Goal: Task Accomplishment & Management: Manage account settings

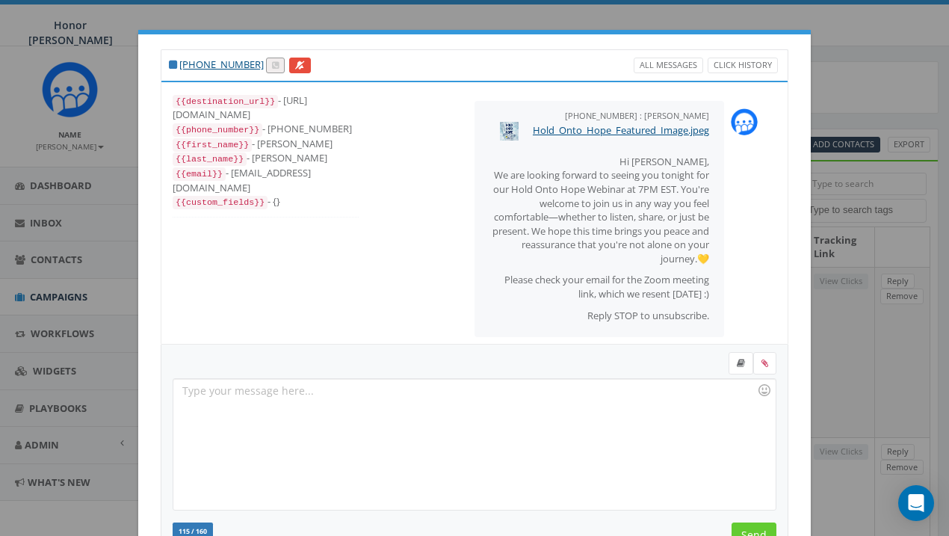
select select
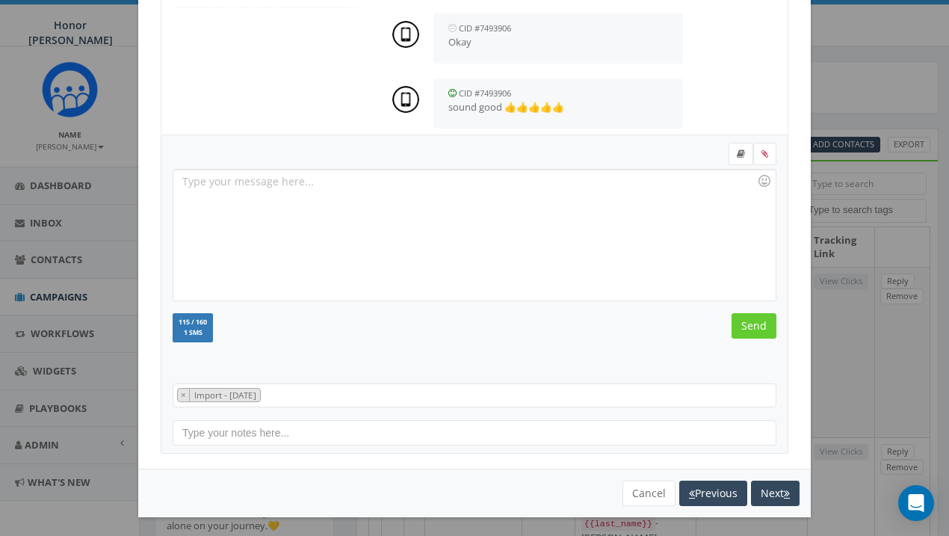
scroll to position [209, 0]
click at [638, 490] on button "Cancel" at bounding box center [649, 493] width 53 height 25
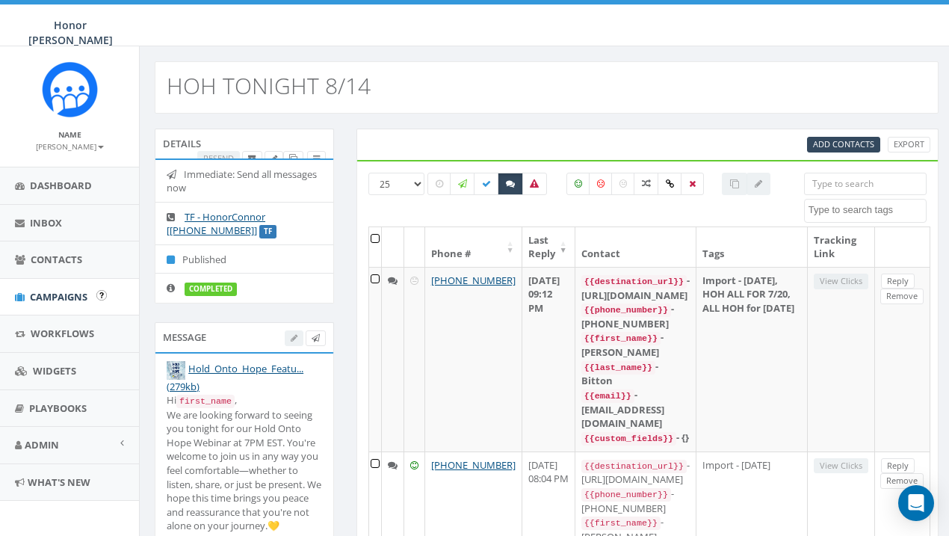
click at [56, 297] on span "Campaigns" at bounding box center [59, 296] width 58 height 13
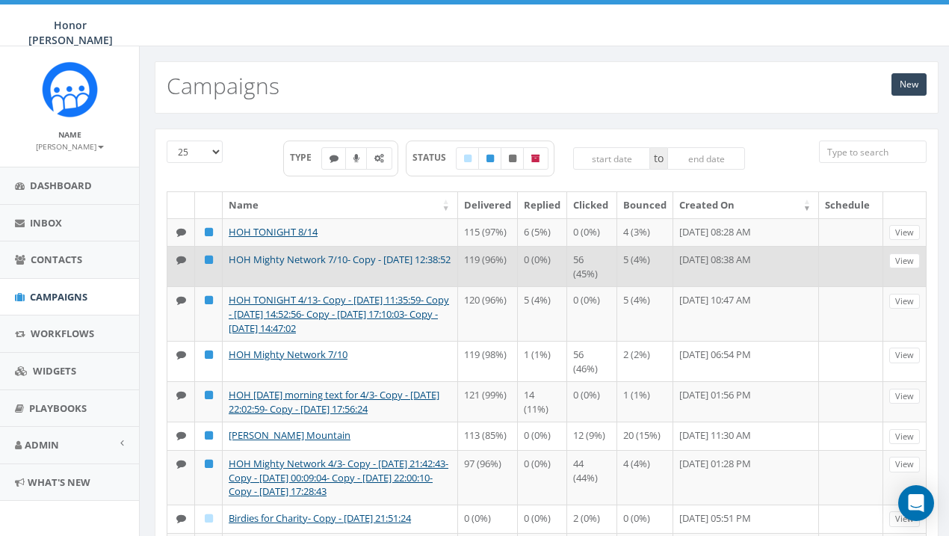
click at [339, 260] on link "HOH Mighty Network 7/10- Copy - [DATE] 12:38:52" at bounding box center [340, 259] width 222 height 13
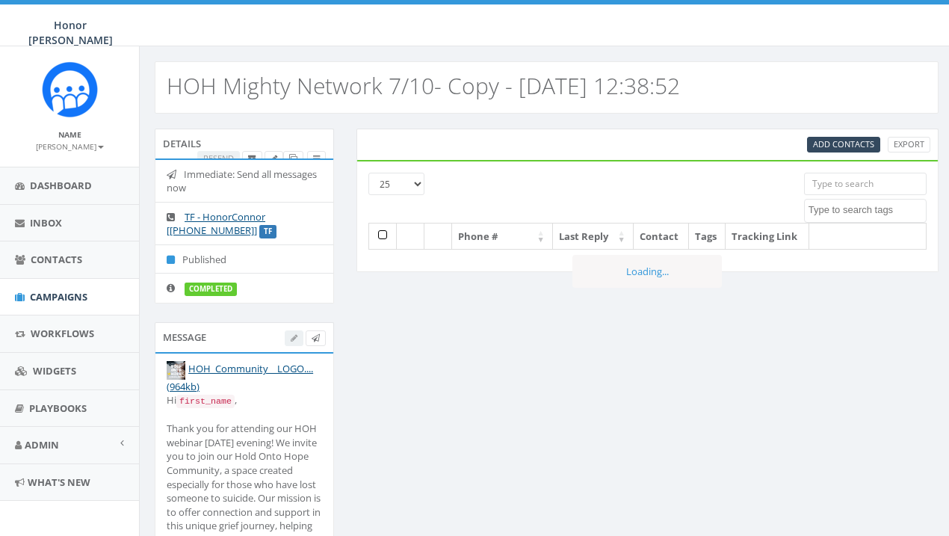
select select
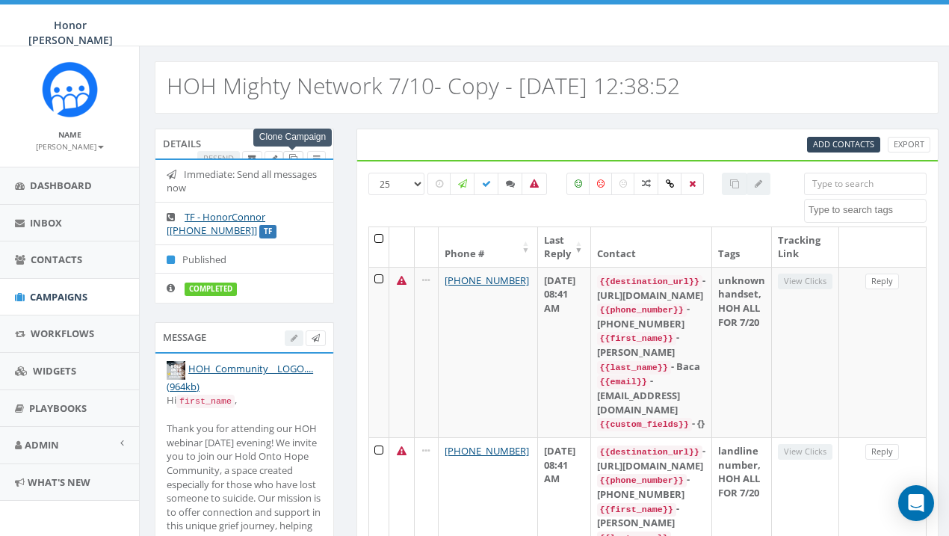
click at [291, 155] on icon at bounding box center [293, 159] width 8 height 8
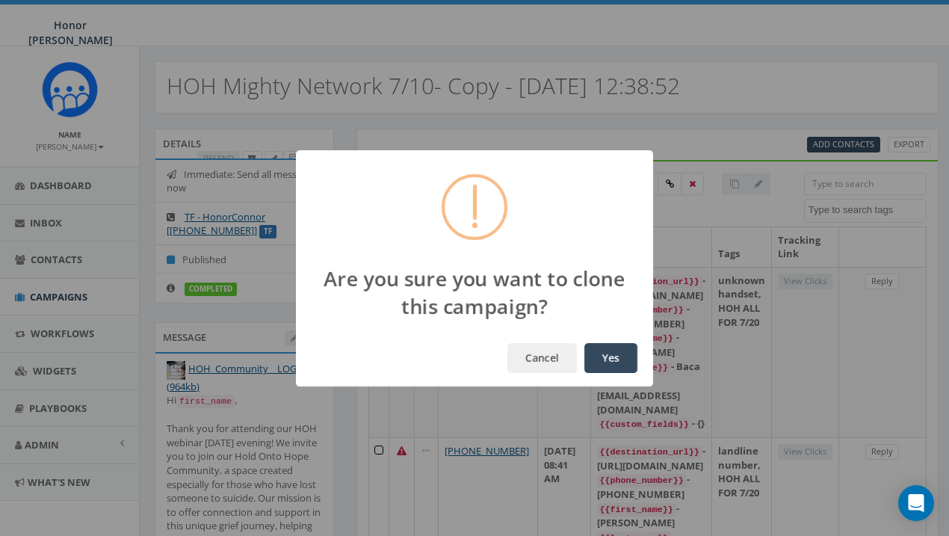
click at [602, 356] on button "Yes" at bounding box center [610, 358] width 53 height 30
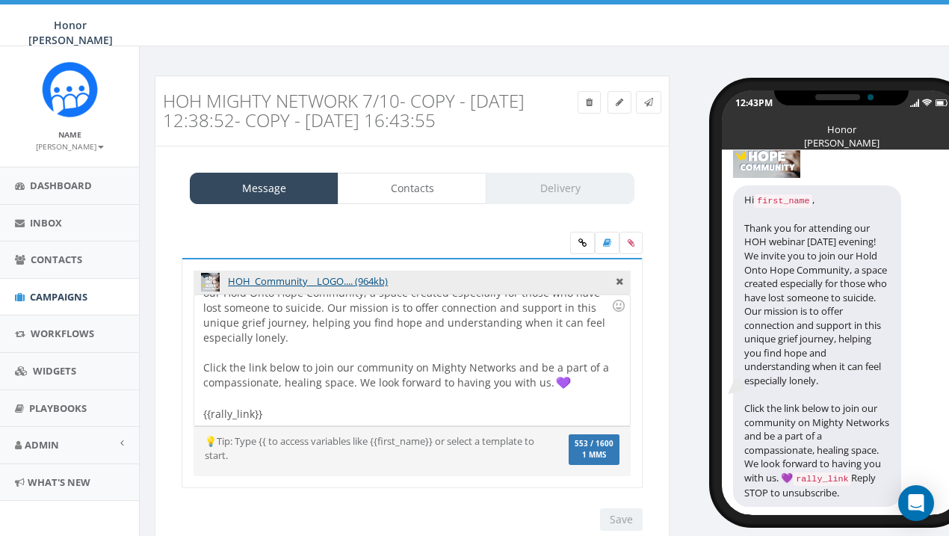
scroll to position [91, 0]
click at [576, 383] on div "Hi {{first_name}}, Thank you for attending our HOH webinar yesterday evening! W…" at bounding box center [411, 359] width 435 height 131
click at [203, 413] on div "Hi {{first_name}}, Thank you for attending our HOH webinar yesterday evening! W…" at bounding box center [411, 359] width 435 height 131
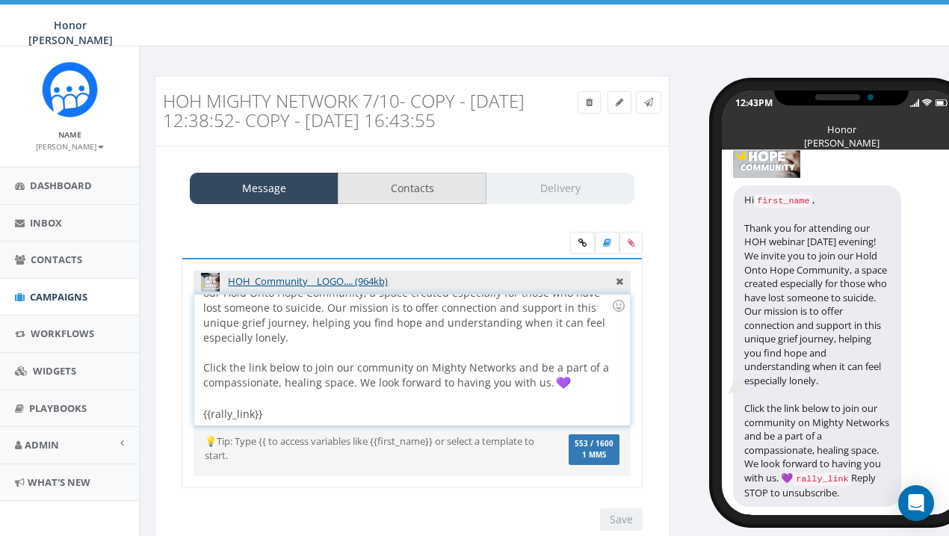
click at [399, 187] on link "Contacts" at bounding box center [412, 188] width 149 height 31
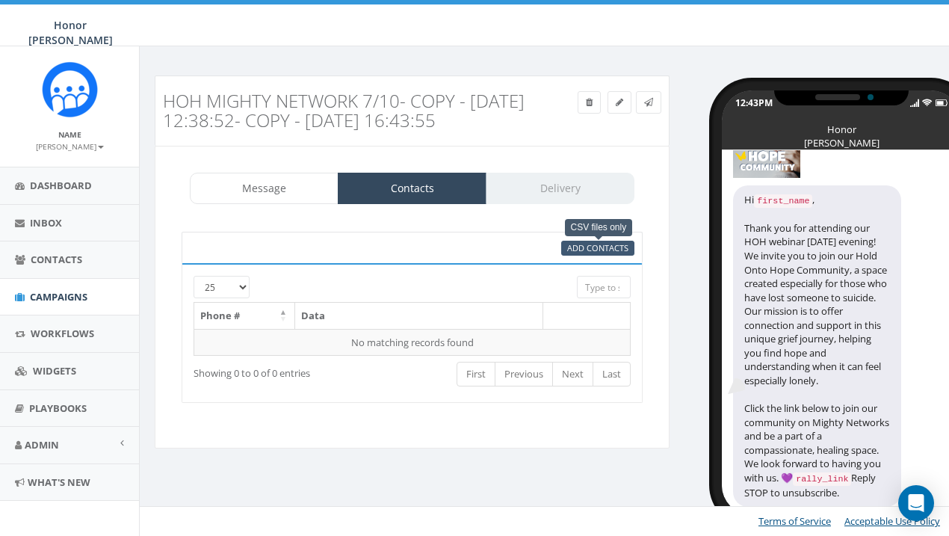
click at [613, 250] on span "Add Contacts" at bounding box center [597, 247] width 61 height 11
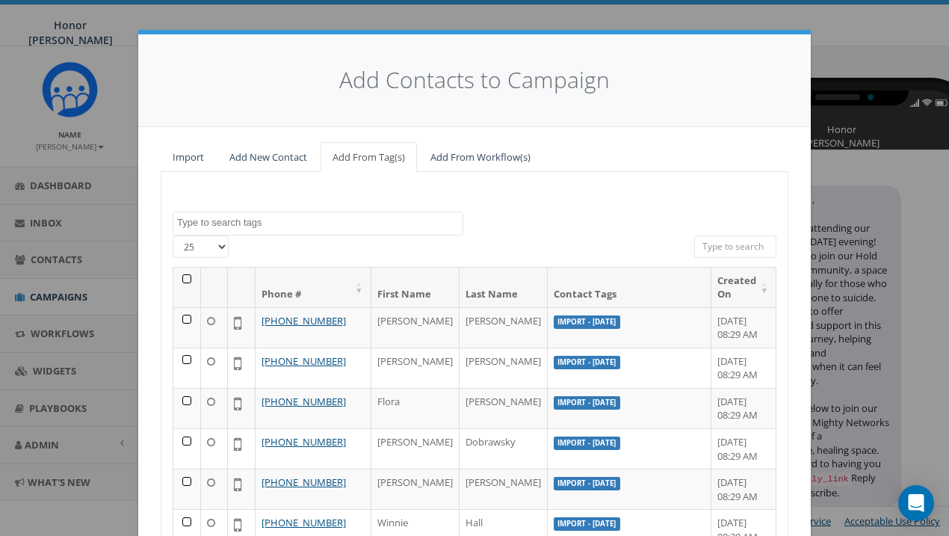
click at [250, 232] on span at bounding box center [318, 224] width 291 height 24
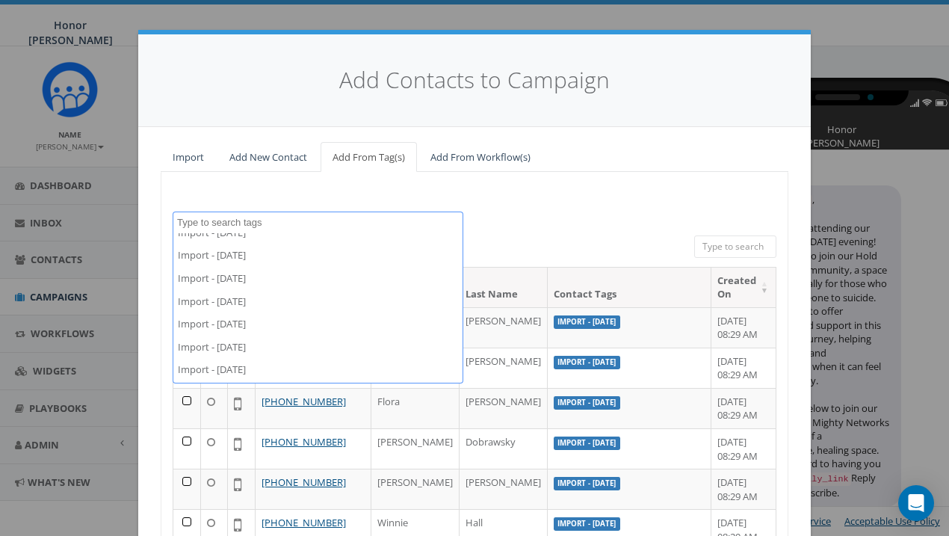
scroll to position [9615, 0]
select select "Import - 08/14/2025"
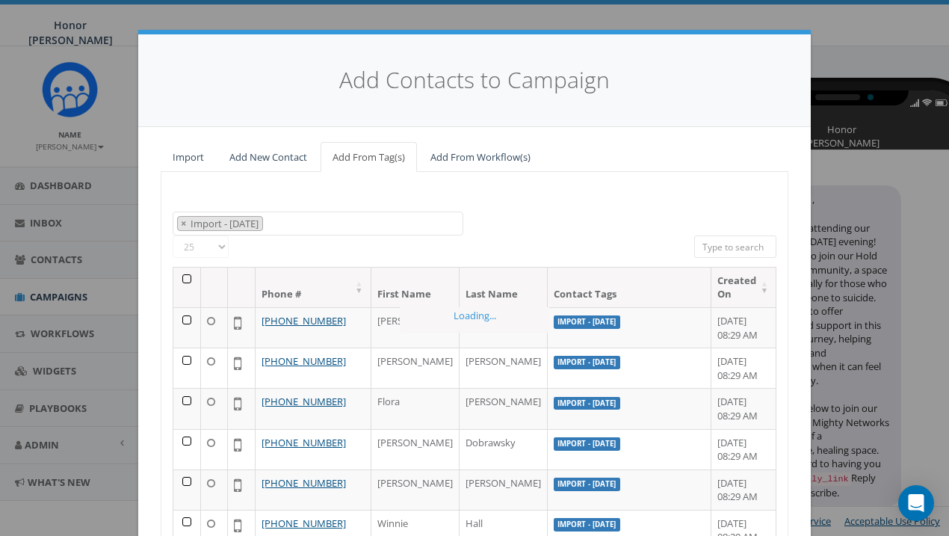
scroll to position [2785, 0]
click at [182, 276] on th at bounding box center [187, 288] width 28 height 40
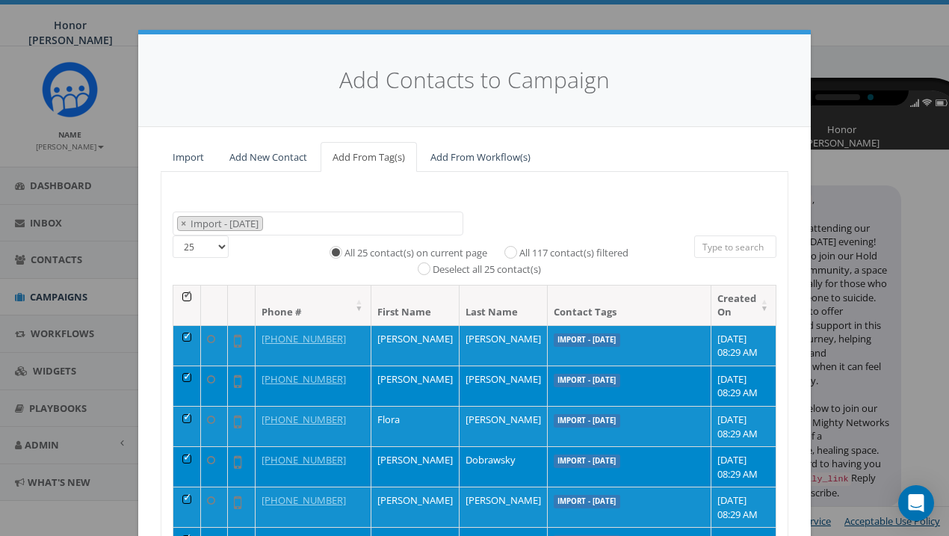
click at [511, 246] on input "All 117 contact(s) filtered" at bounding box center [515, 251] width 10 height 10
radio input "true"
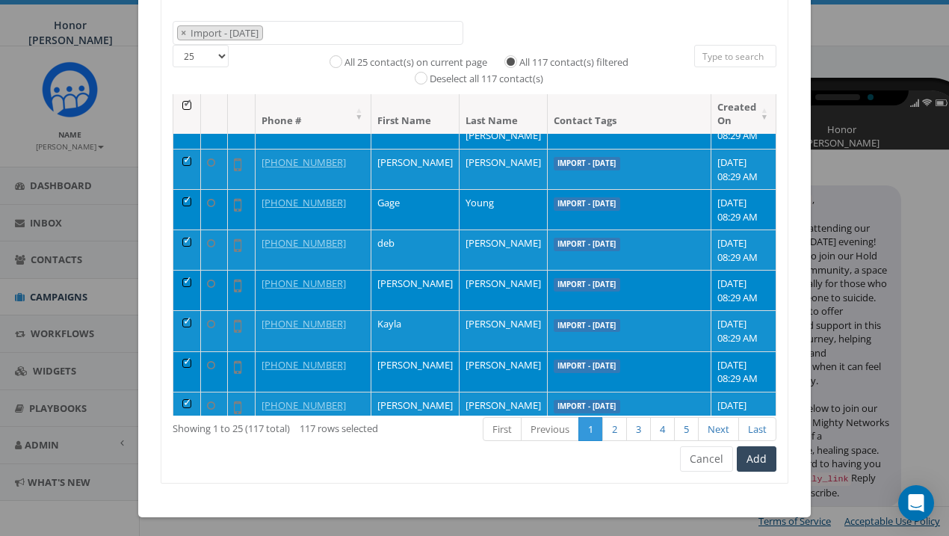
scroll to position [189, 0]
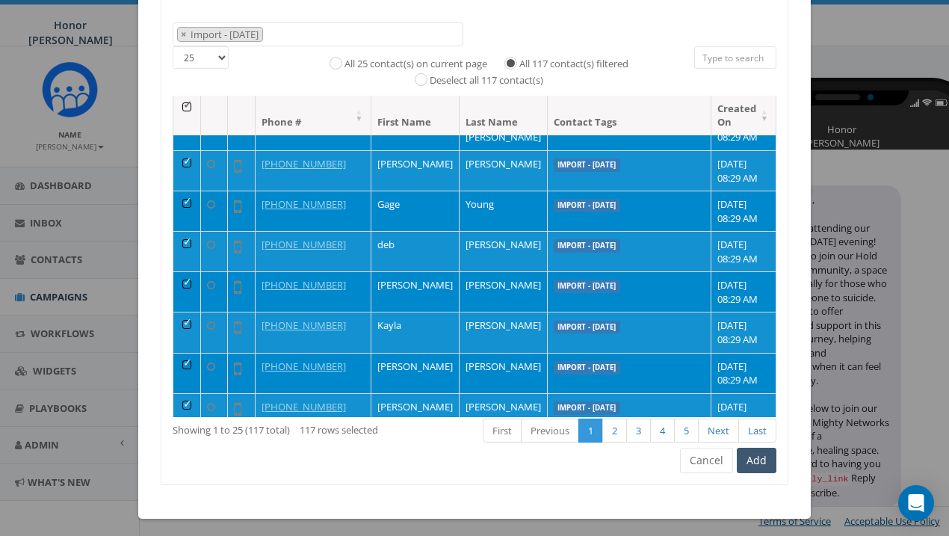
click at [755, 457] on button "Add" at bounding box center [757, 460] width 40 height 25
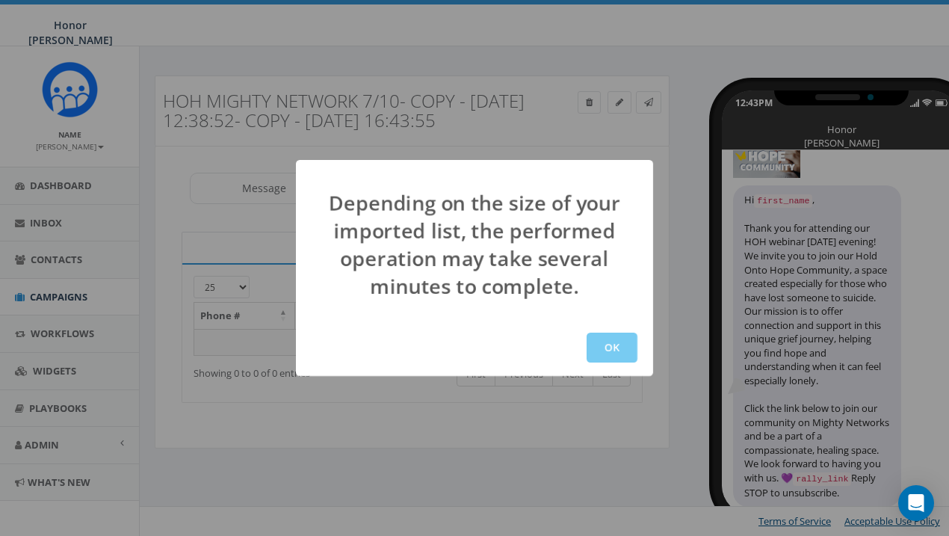
click at [610, 348] on button "OK" at bounding box center [612, 348] width 51 height 30
